Goal: Information Seeking & Learning: Learn about a topic

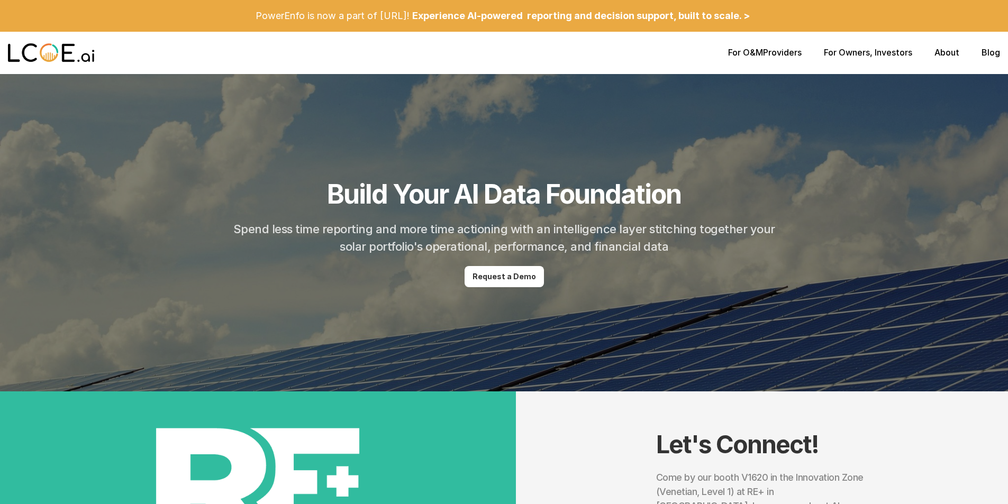
click at [991, 56] on link "Blog" at bounding box center [991, 52] width 19 height 11
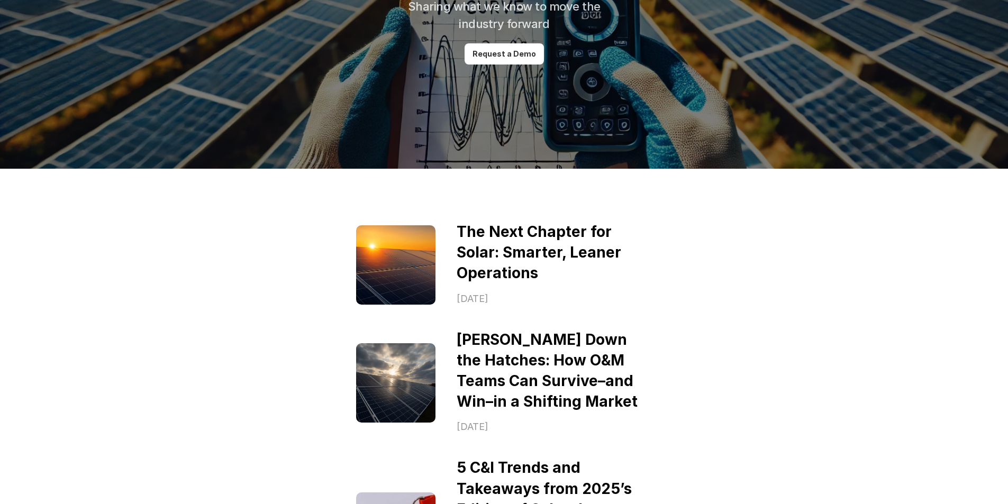
scroll to position [193, 0]
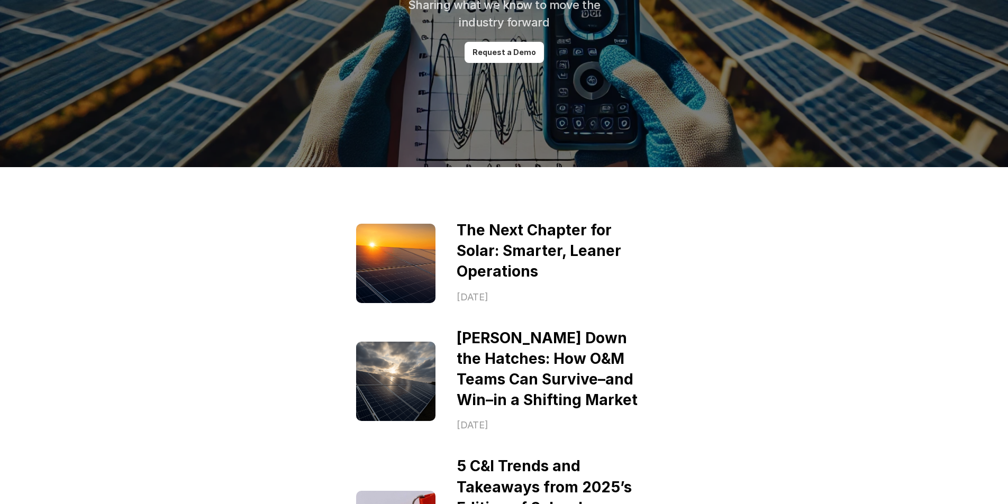
click at [516, 346] on link "[PERSON_NAME] Down the Hatches: How O&M Teams Can Survive–and Win–in a Shifting…" at bounding box center [547, 369] width 181 height 80
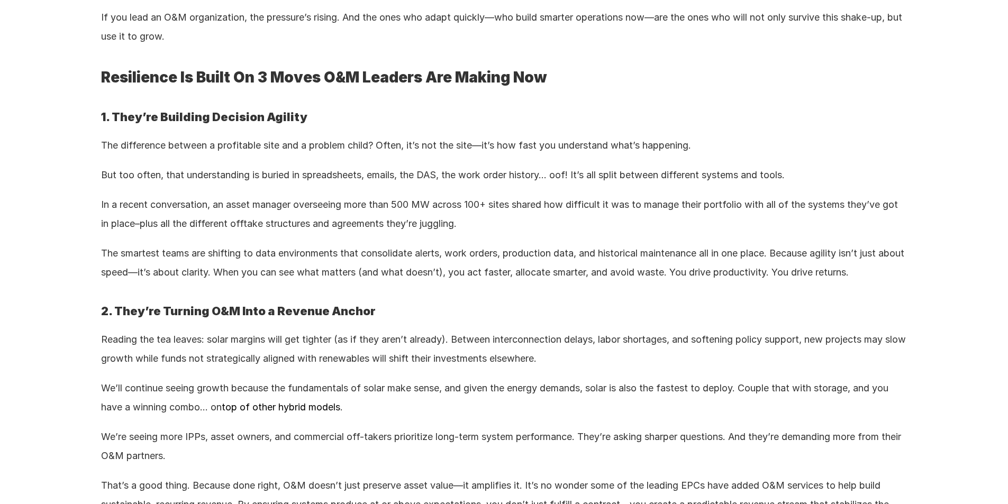
scroll to position [1153, 0]
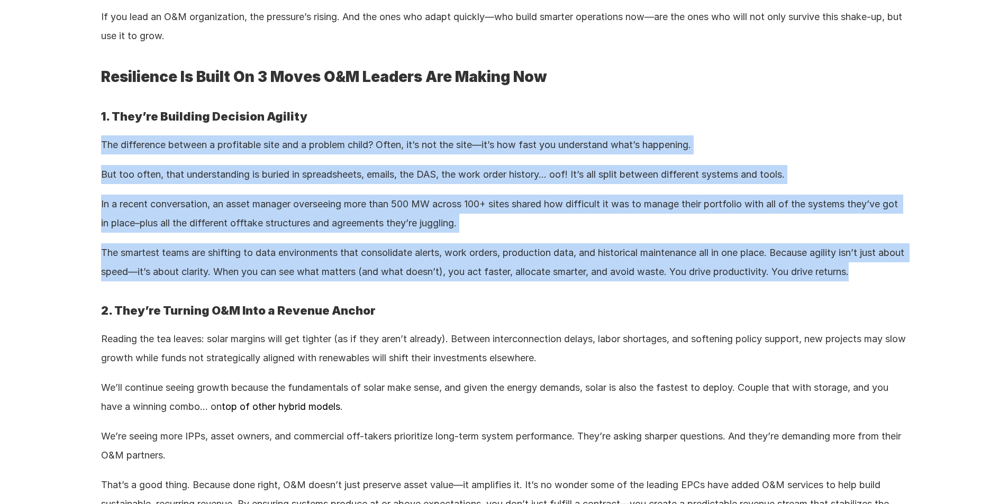
drag, startPoint x: 98, startPoint y: 144, endPoint x: 897, endPoint y: 272, distance: 808.7
click at [897, 272] on div "Back to Blog [PERSON_NAME] Down the Hatches: How O&M Teams Can Survive–and Win–…" at bounding box center [504, 363] width 1008 height 3032
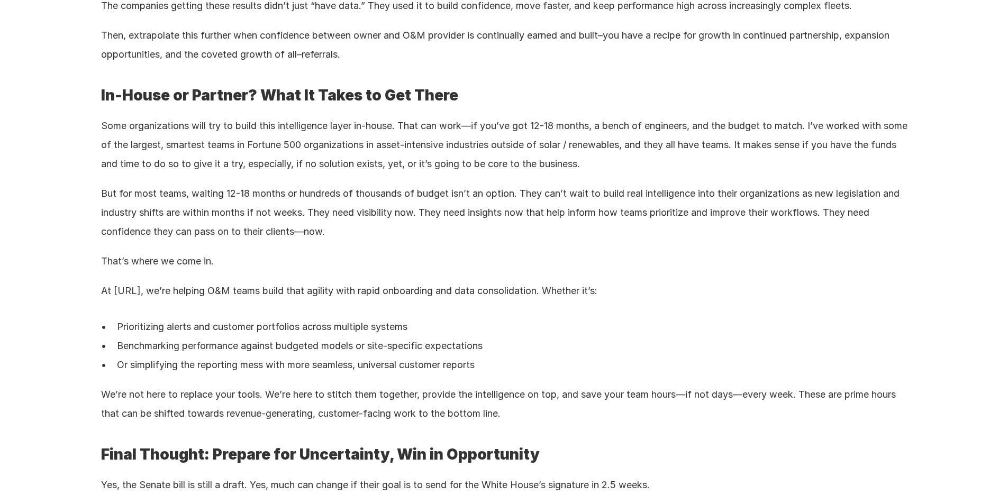
scroll to position [1925, 0]
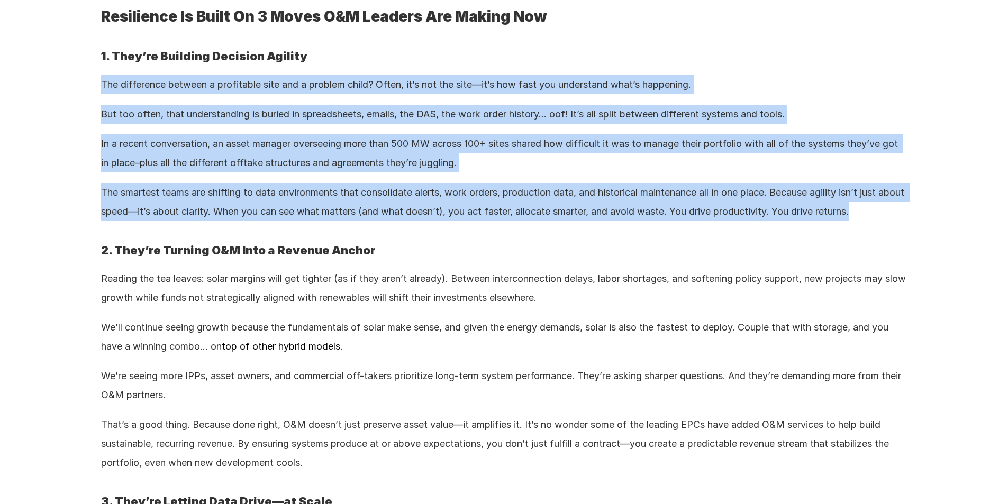
click at [144, 157] on p "In a recent conversation, an asset manager overseeing more than 500 MW across 1…" at bounding box center [504, 153] width 806 height 38
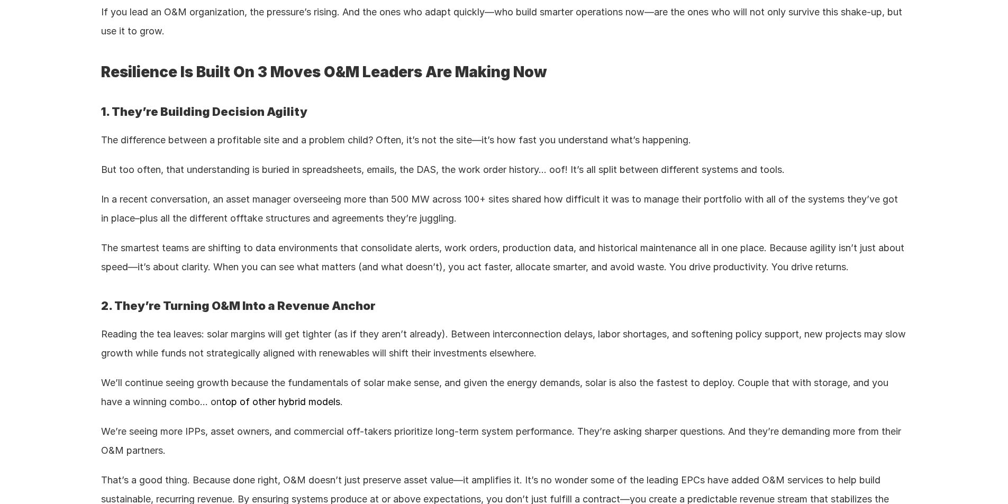
scroll to position [1156, 0]
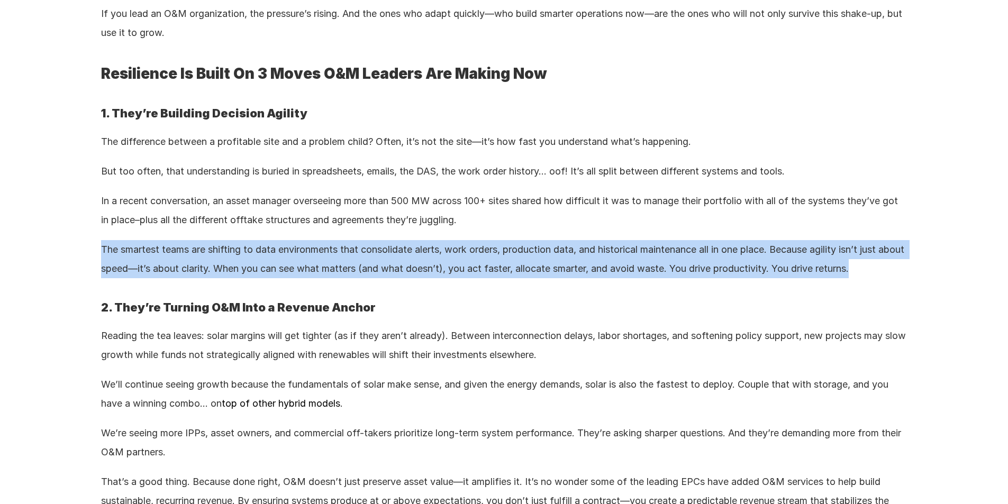
drag, startPoint x: 103, startPoint y: 247, endPoint x: 887, endPoint y: 275, distance: 784.1
click at [887, 275] on div "Back to Blog [PERSON_NAME] Down the Hatches: How O&M Teams Can Survive–and Win–…" at bounding box center [504, 360] width 1008 height 3032
copy p "The smartest teams are shifting to data environments that consolidate alerts, w…"
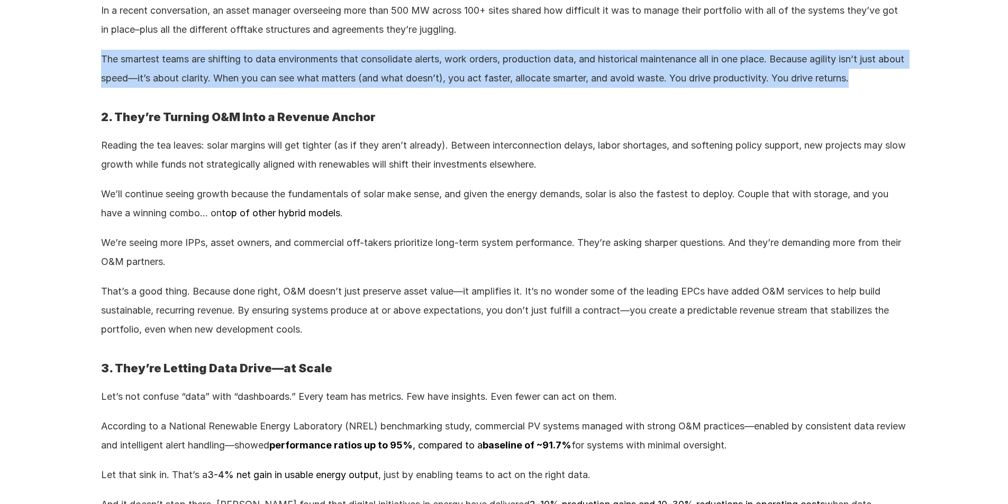
scroll to position [1348, 0]
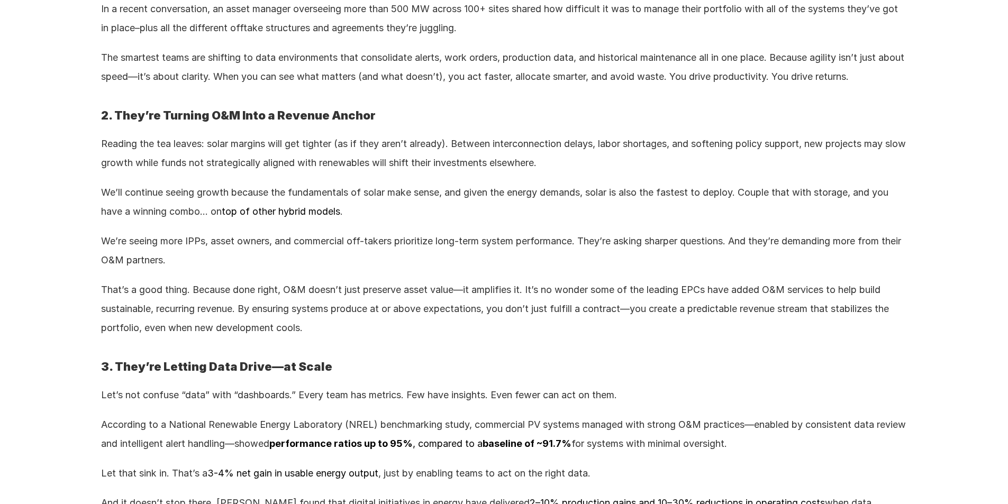
click at [243, 310] on p "That’s a good thing. Because done right, O&M doesn’t just preserve asset value—…" at bounding box center [504, 308] width 806 height 57
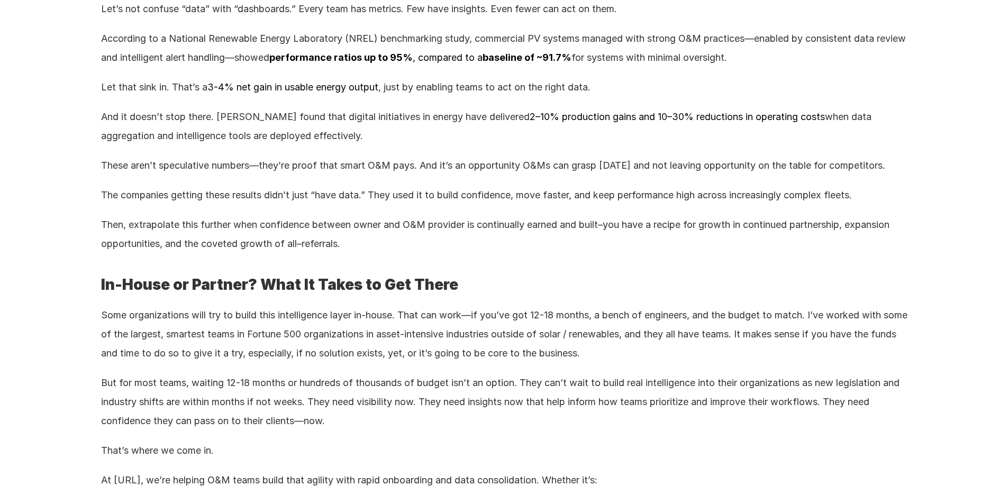
scroll to position [1735, 0]
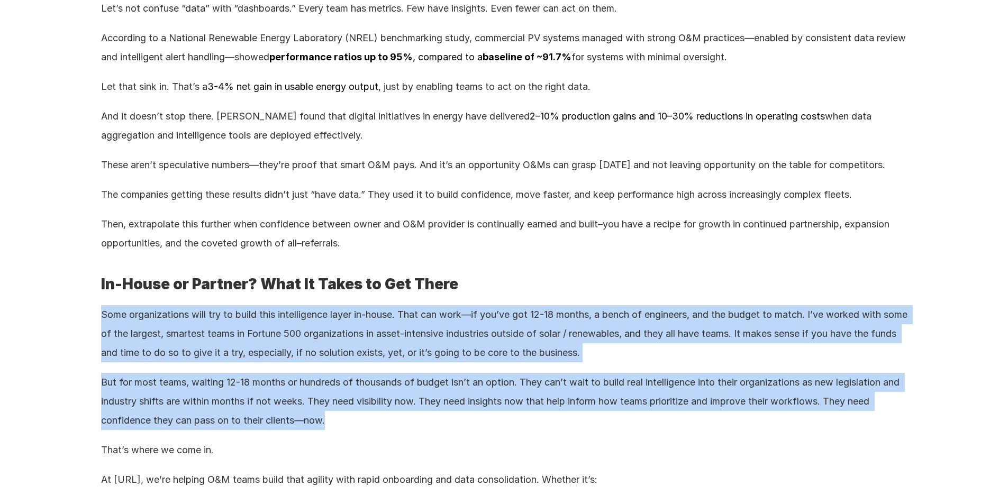
drag, startPoint x: 97, startPoint y: 315, endPoint x: 553, endPoint y: 412, distance: 466.3
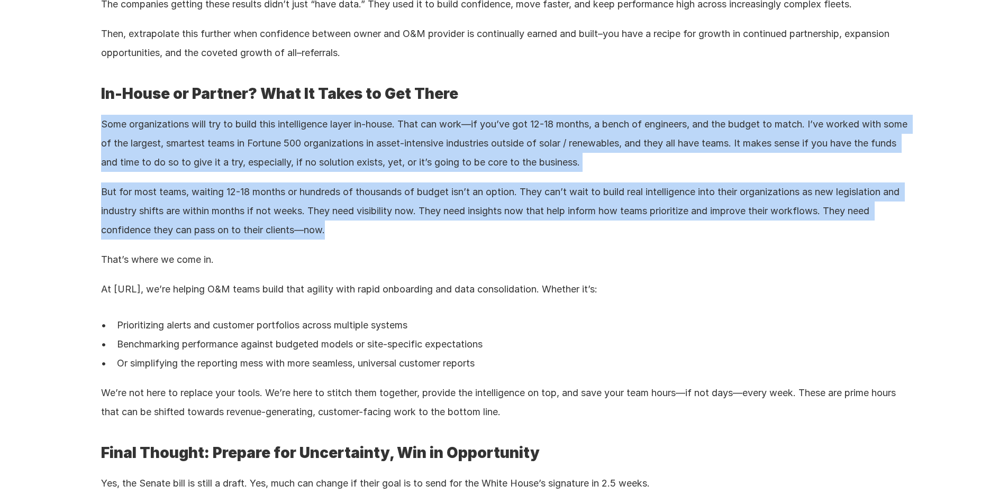
scroll to position [1927, 0]
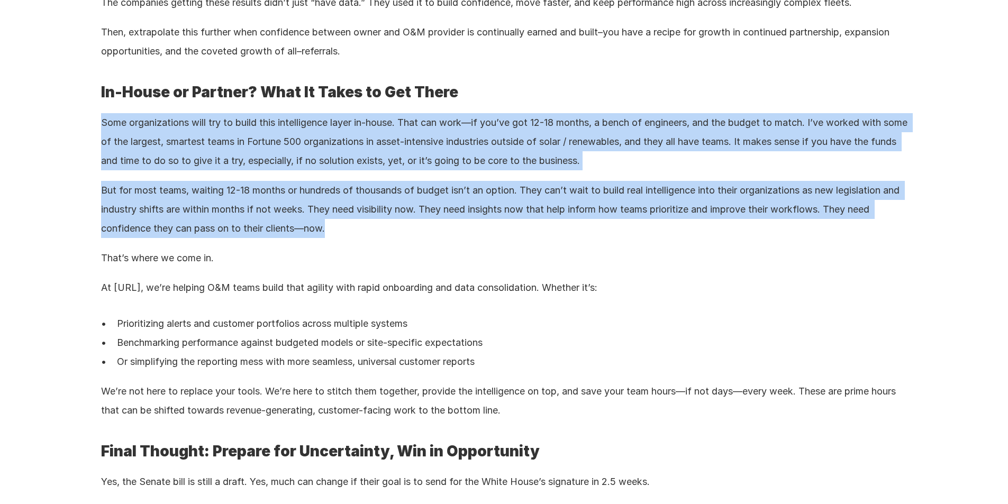
copy div "Some organizations will try to build this intelligence layer in-house. That can…"
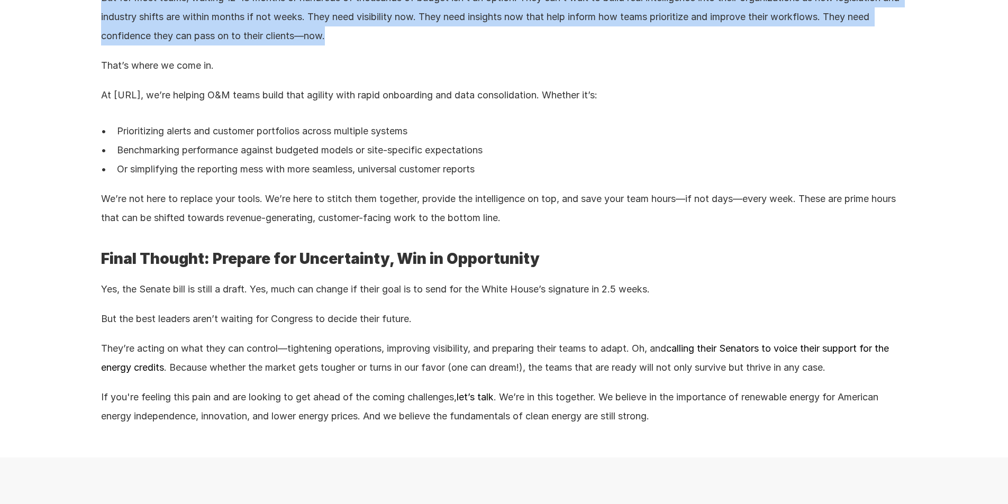
scroll to position [2121, 0]
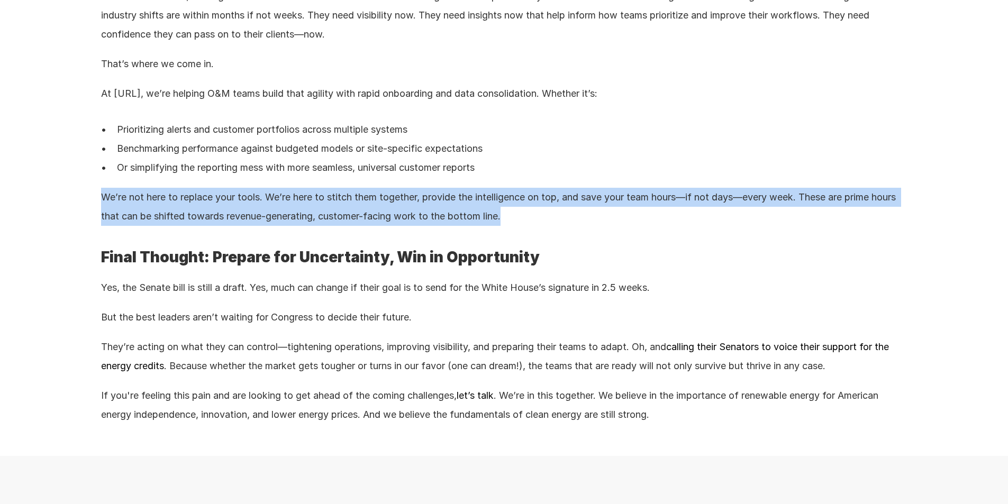
drag, startPoint x: 103, startPoint y: 197, endPoint x: 544, endPoint y: 217, distance: 442.3
click at [544, 217] on p "We’re not here to replace your tools. We’re here to stitch them together, provi…" at bounding box center [504, 207] width 806 height 38
copy p "We’re not here to replace your tools. We’re here to stitch them together, provi…"
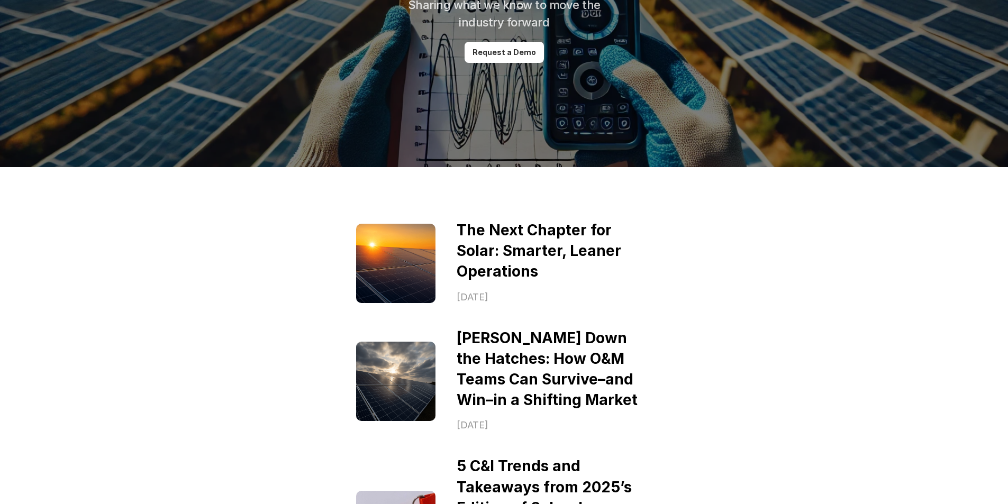
click at [482, 340] on link "[PERSON_NAME] Down the Hatches: How O&M Teams Can Survive–and Win–in a Shifting…" at bounding box center [547, 369] width 181 height 80
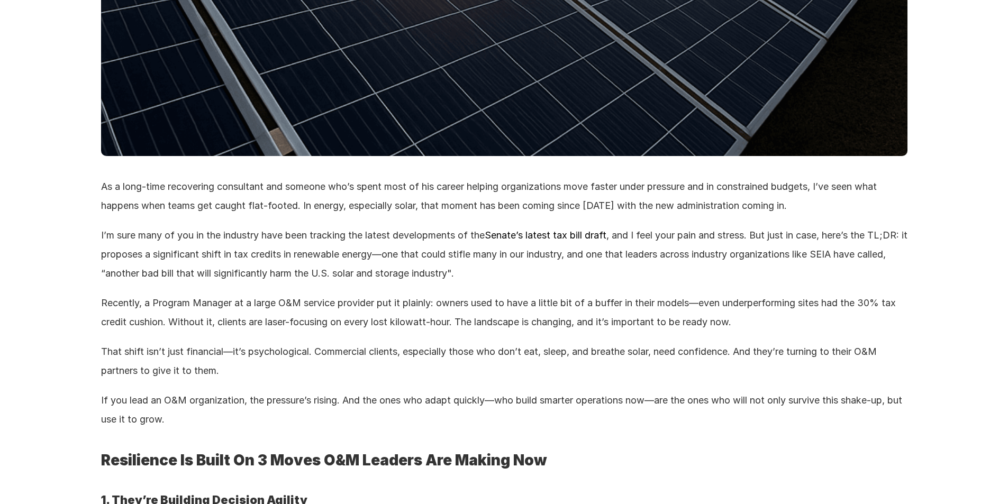
scroll to position [773, 0]
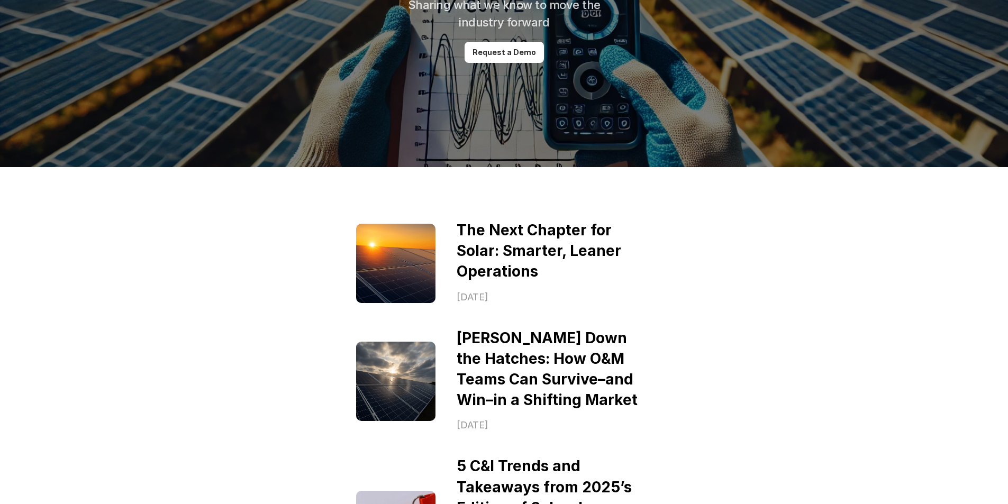
click at [487, 259] on link "The Next Chapter for Solar: Smarter, Leaner Operations" at bounding box center [541, 250] width 168 height 59
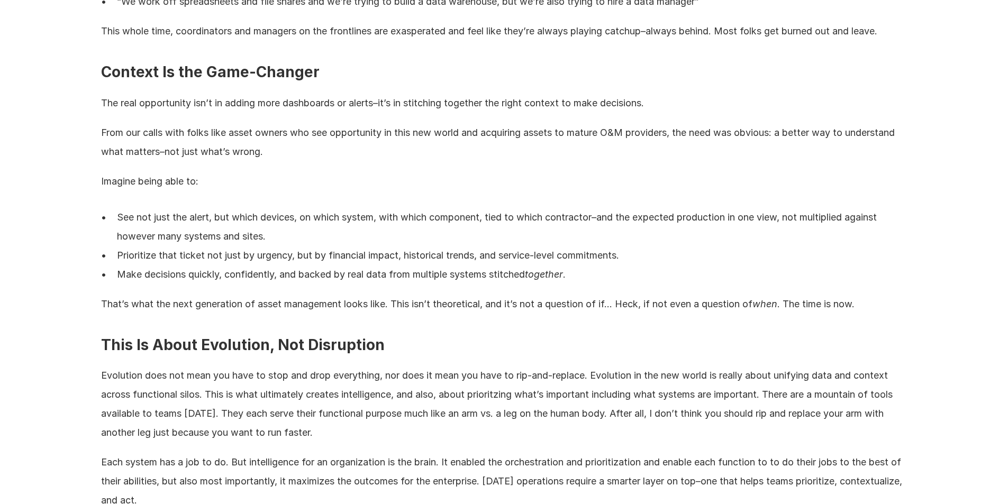
scroll to position [1357, 0]
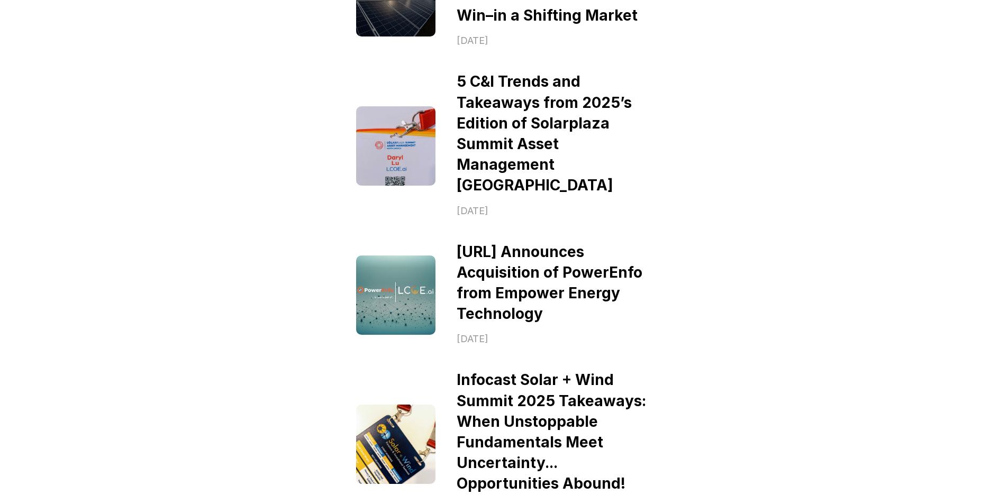
scroll to position [579, 0]
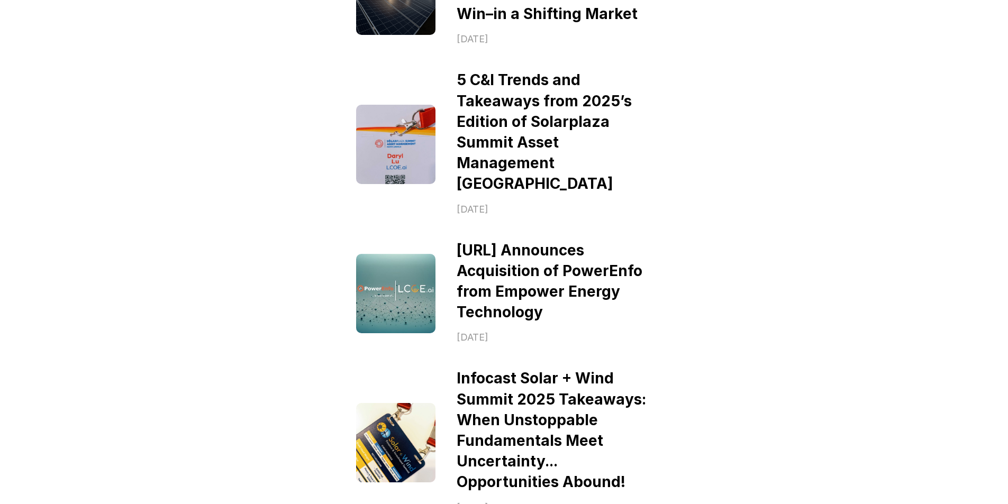
click at [525, 279] on link "[URL] Announces Acquisition of PowerEnfo from Empower Energy Technology" at bounding box center [551, 281] width 189 height 80
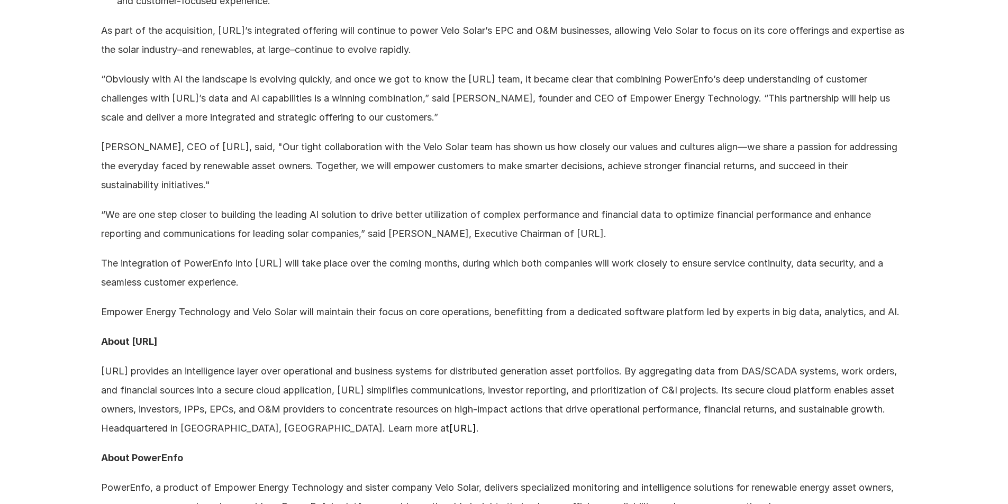
scroll to position [1243, 0]
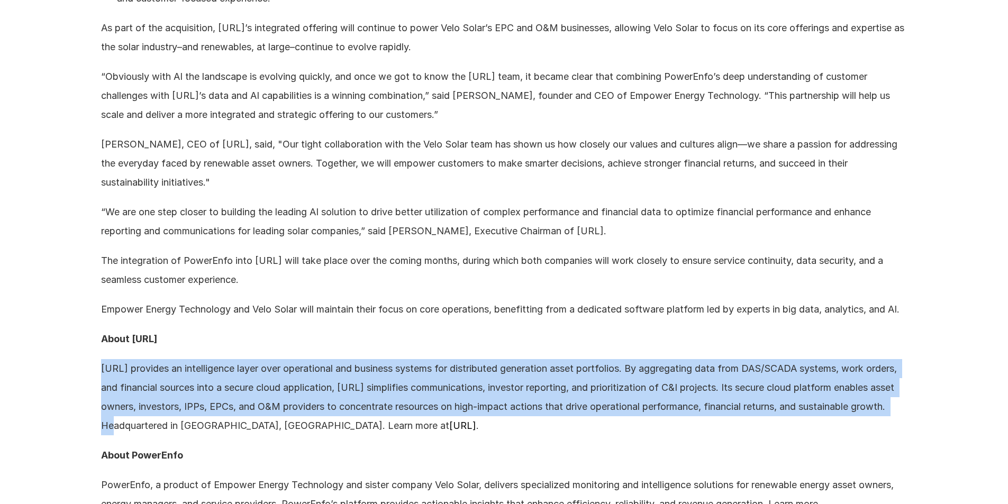
drag, startPoint x: 101, startPoint y: 388, endPoint x: 185, endPoint y: 439, distance: 98.3
click at [185, 435] on p "[URL] provides an intelligence layer over operational and business systems for …" at bounding box center [504, 397] width 806 height 76
copy p "[URL] provides an intelligence layer over operational and business systems for …"
